Goal: Find specific page/section: Find specific page/section

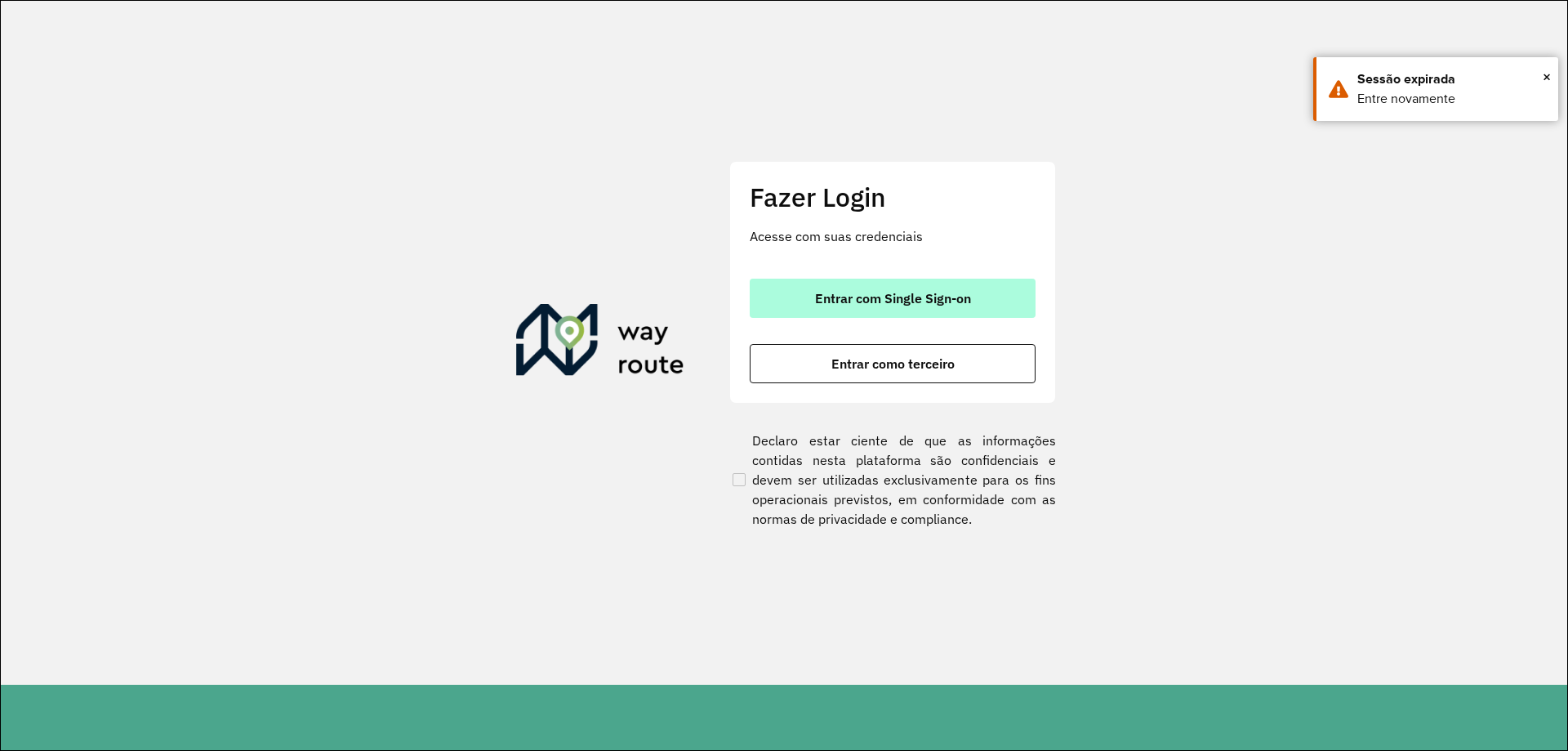
click at [855, 295] on span "Entrar com Single Sign-on" at bounding box center [893, 298] width 156 height 13
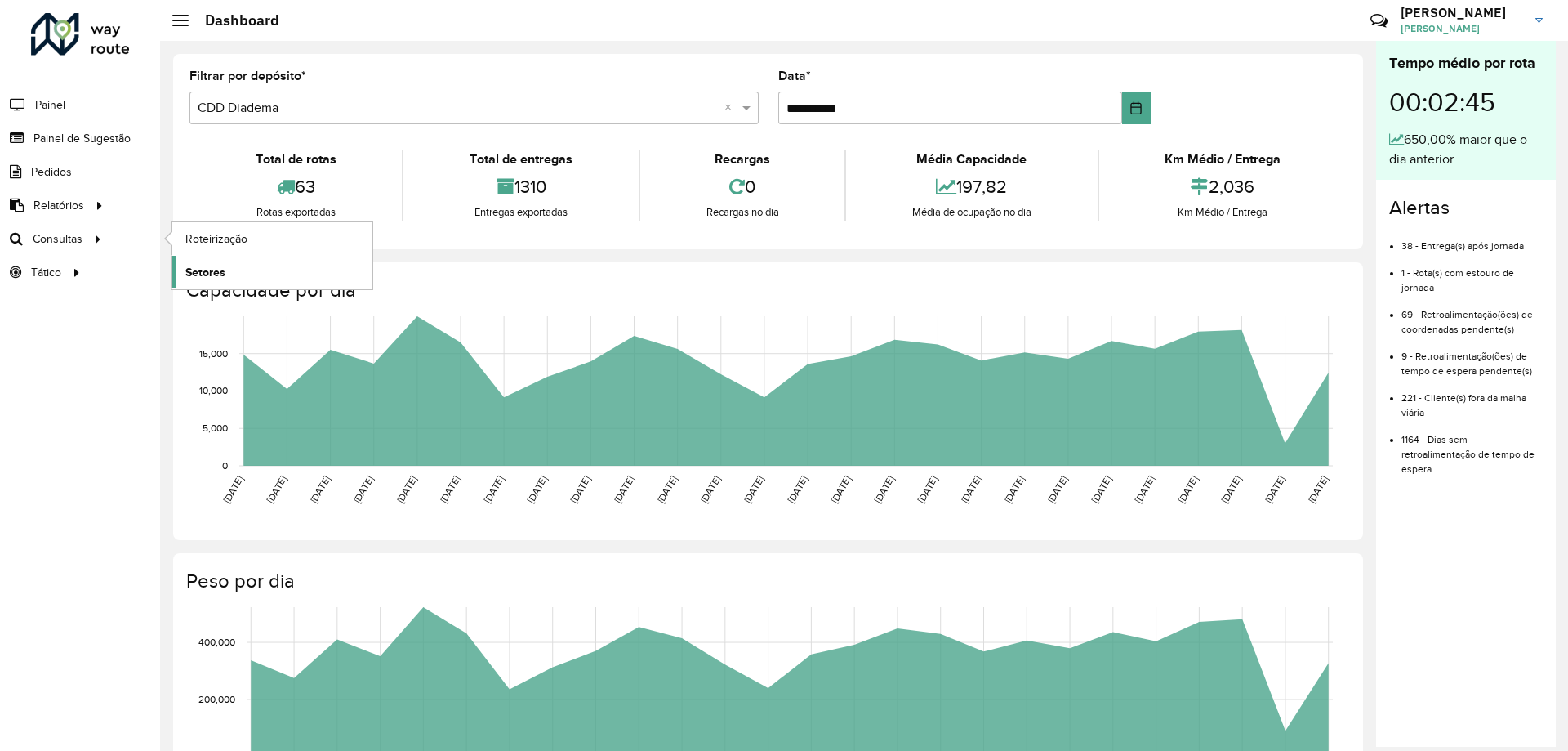
click at [210, 272] on span "Setores" at bounding box center [205, 273] width 40 height 17
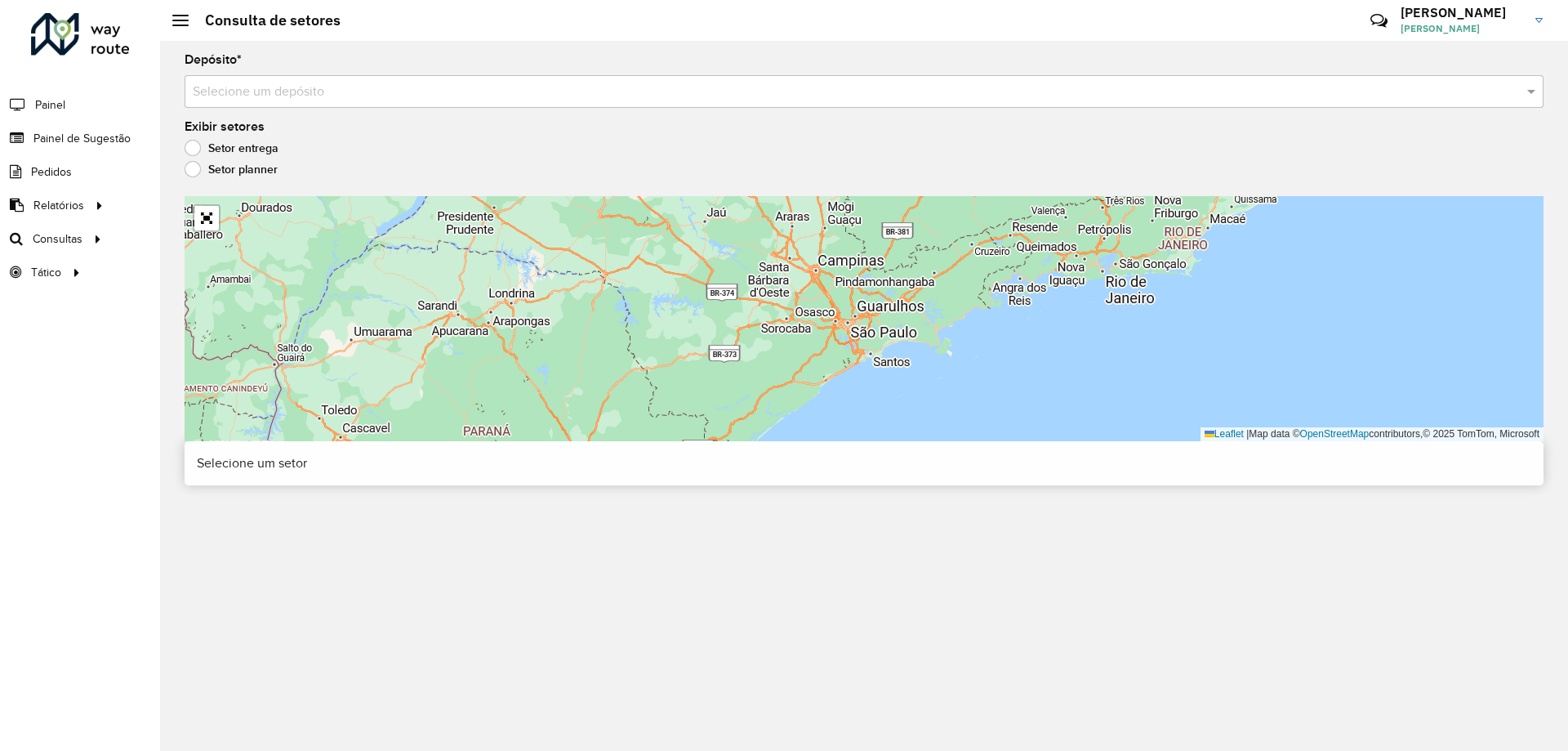
click at [307, 98] on input "text" at bounding box center [848, 92] width 1310 height 20
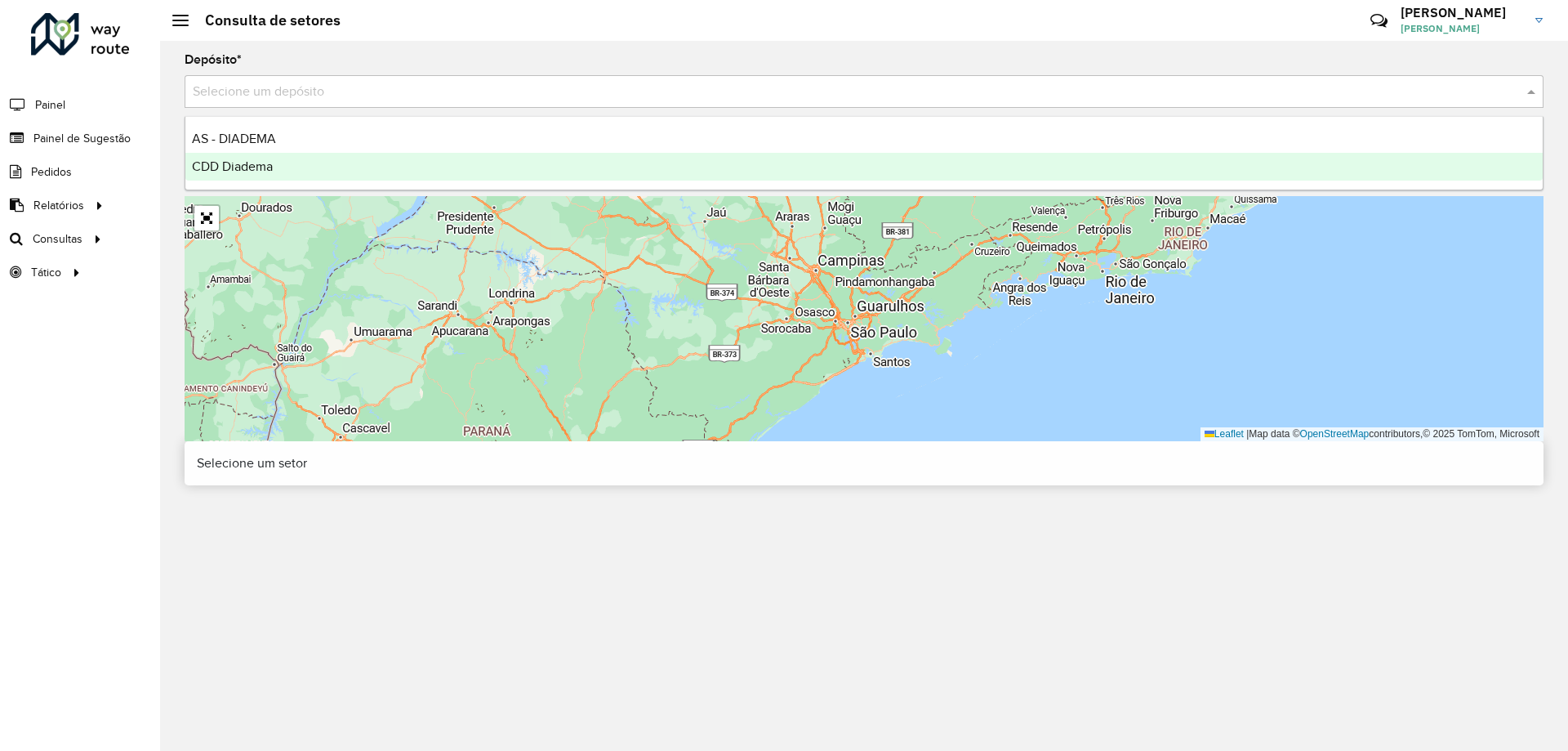
click at [275, 153] on div "CDD Diadema" at bounding box center [863, 166] width 1357 height 28
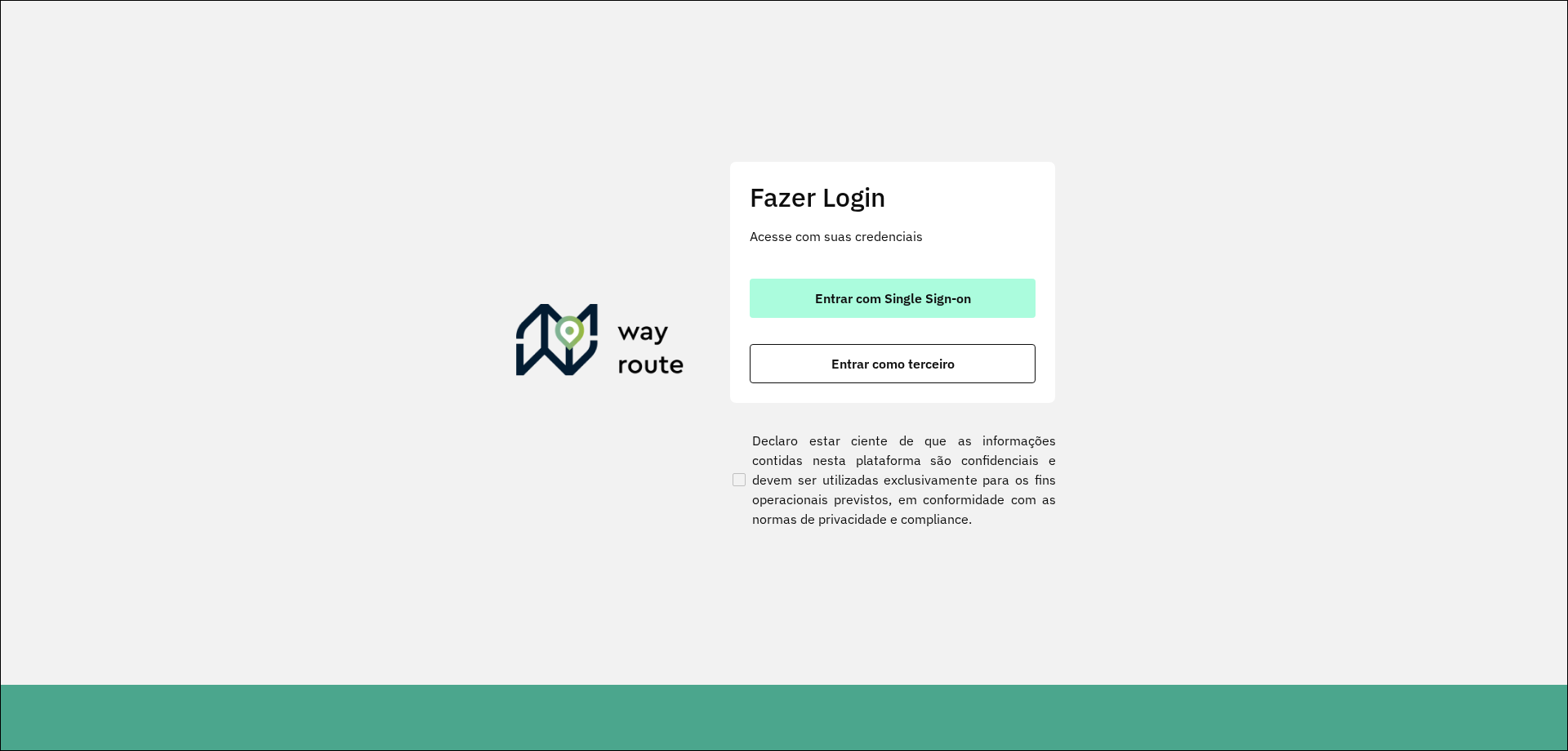
click at [934, 288] on button "Entrar com Single Sign-on" at bounding box center [893, 298] width 286 height 39
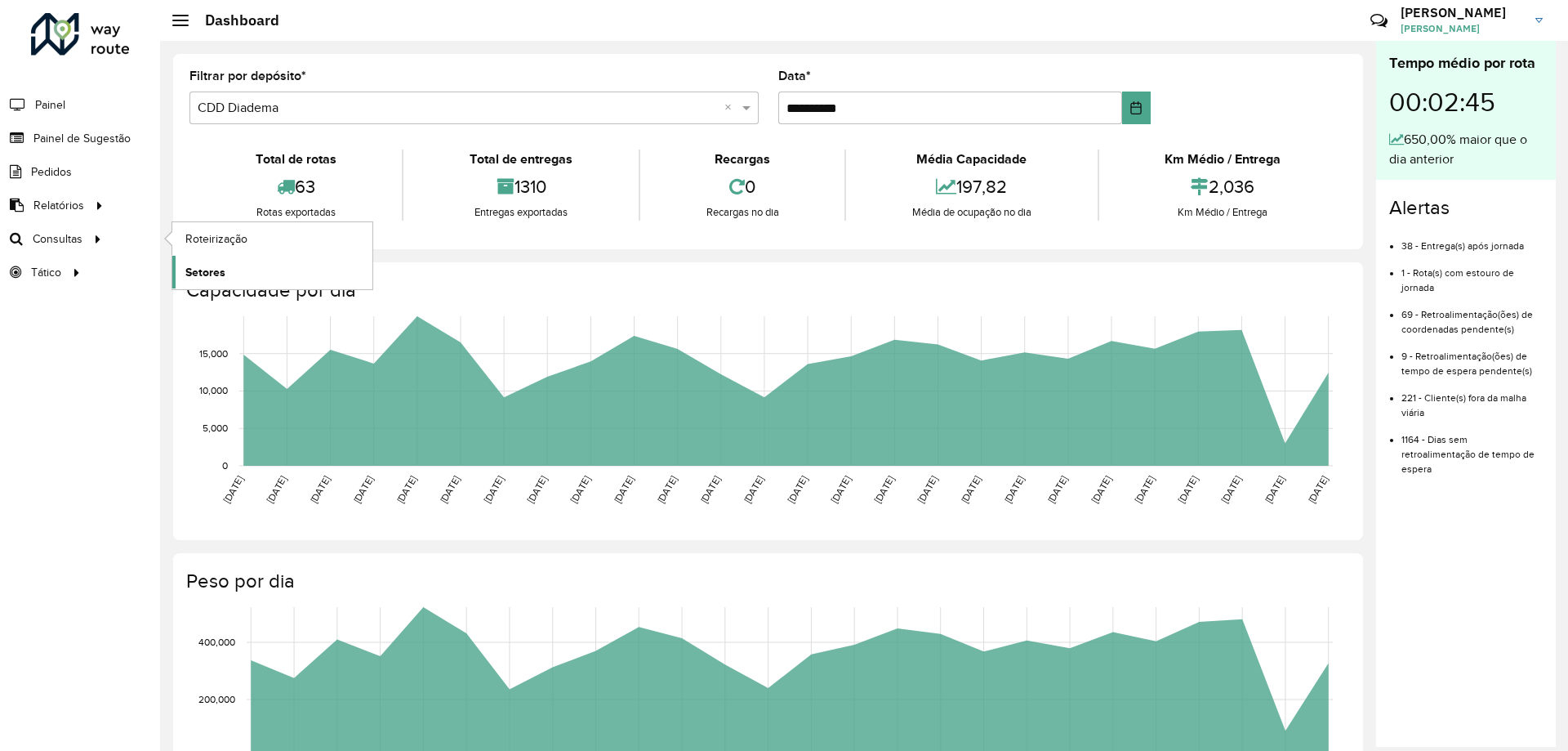
click at [221, 268] on span "Setores" at bounding box center [205, 273] width 40 height 17
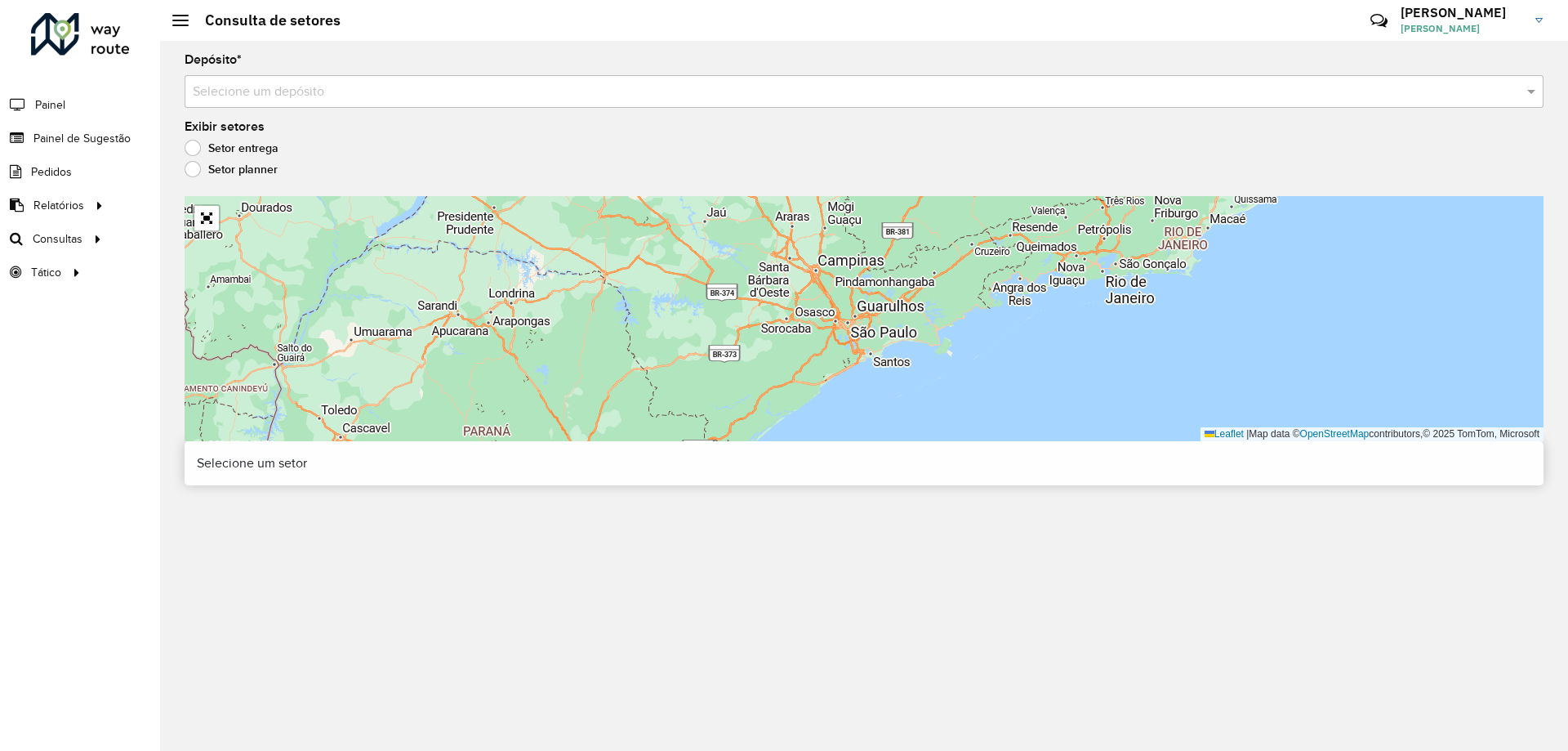
click at [454, 92] on input "text" at bounding box center [848, 92] width 1310 height 20
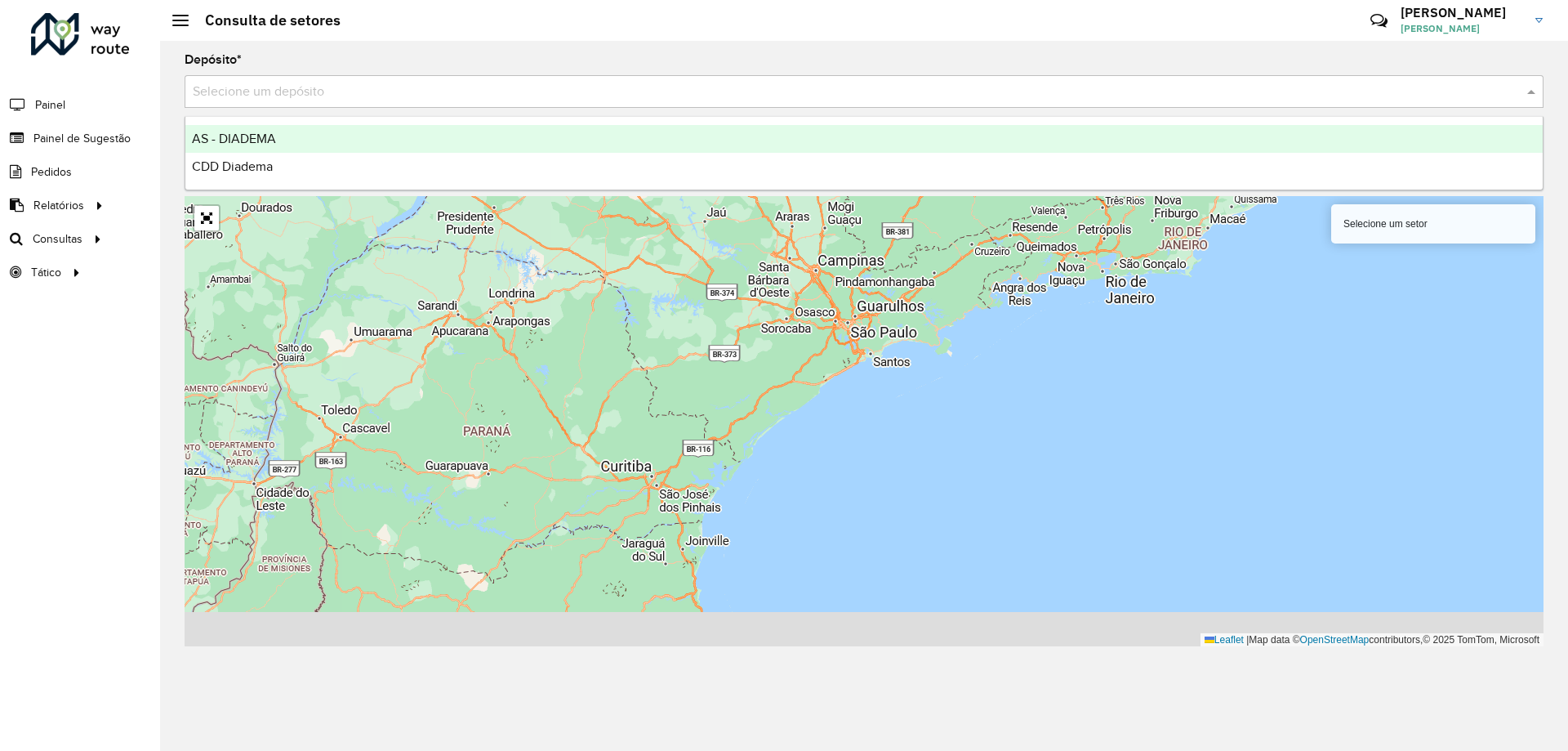
click at [343, 151] on div "AS - DIADEMA" at bounding box center [863, 139] width 1357 height 28
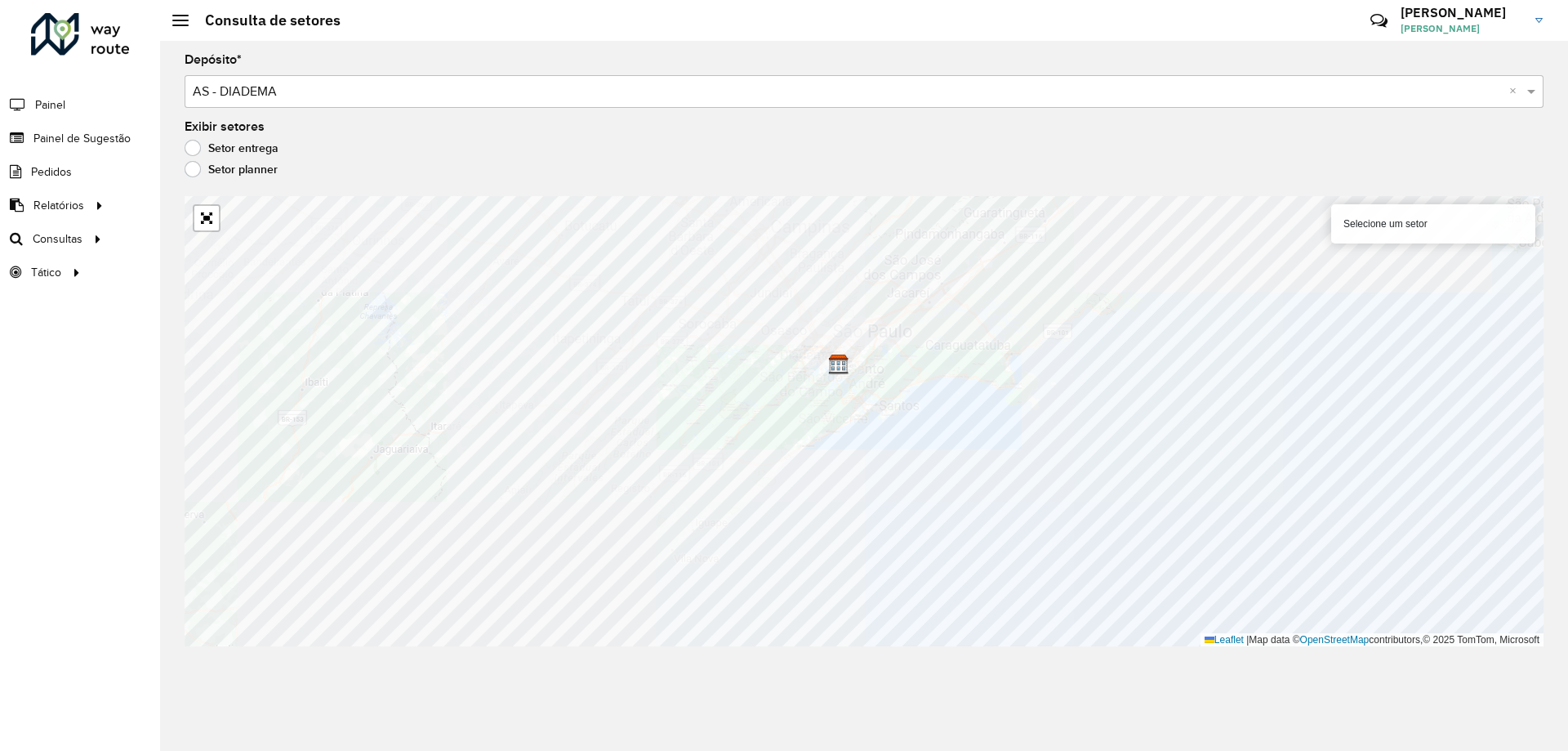
click at [337, 91] on input "text" at bounding box center [848, 92] width 1310 height 20
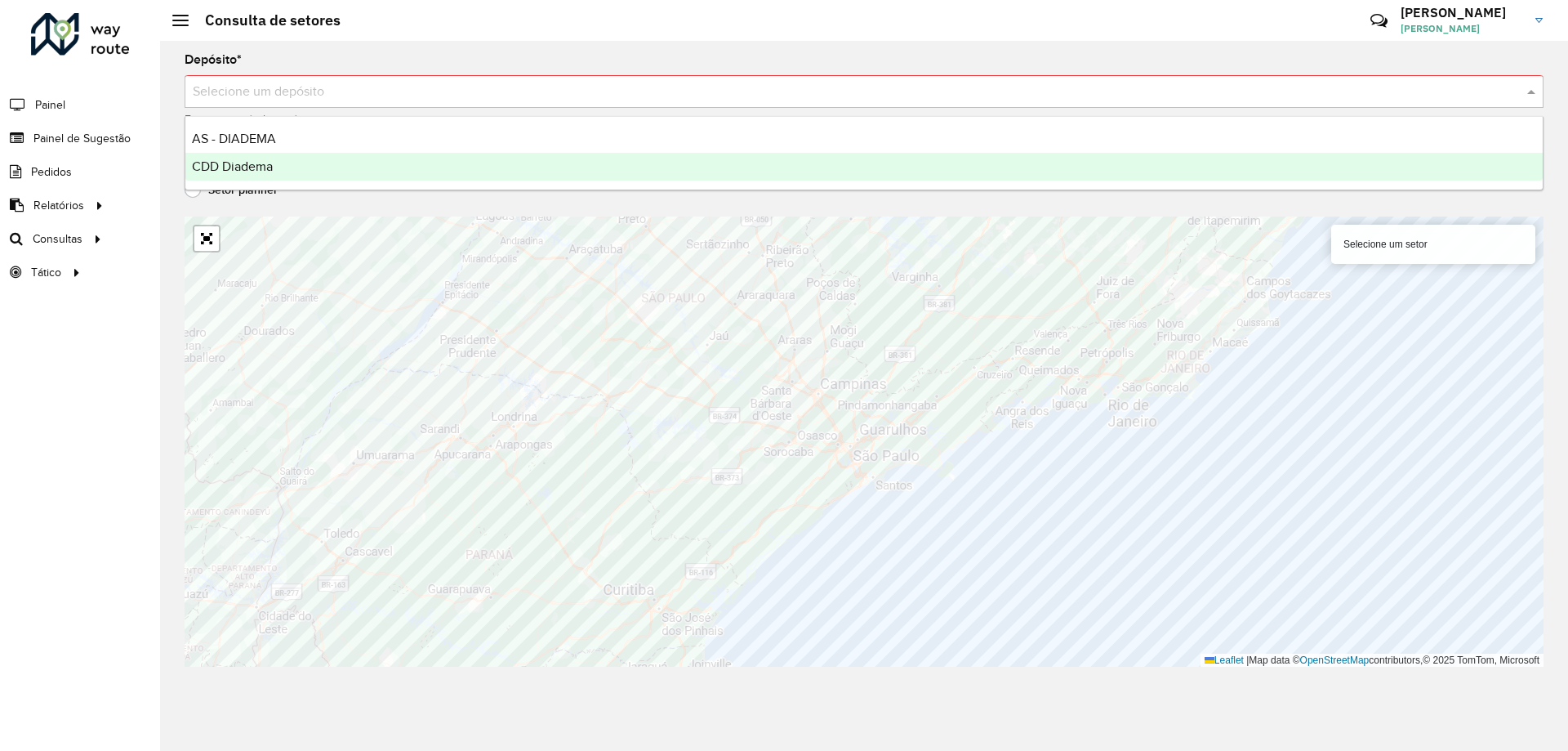
click at [233, 167] on span "CDD Diadema" at bounding box center [232, 166] width 81 height 14
